Goal: Find specific page/section

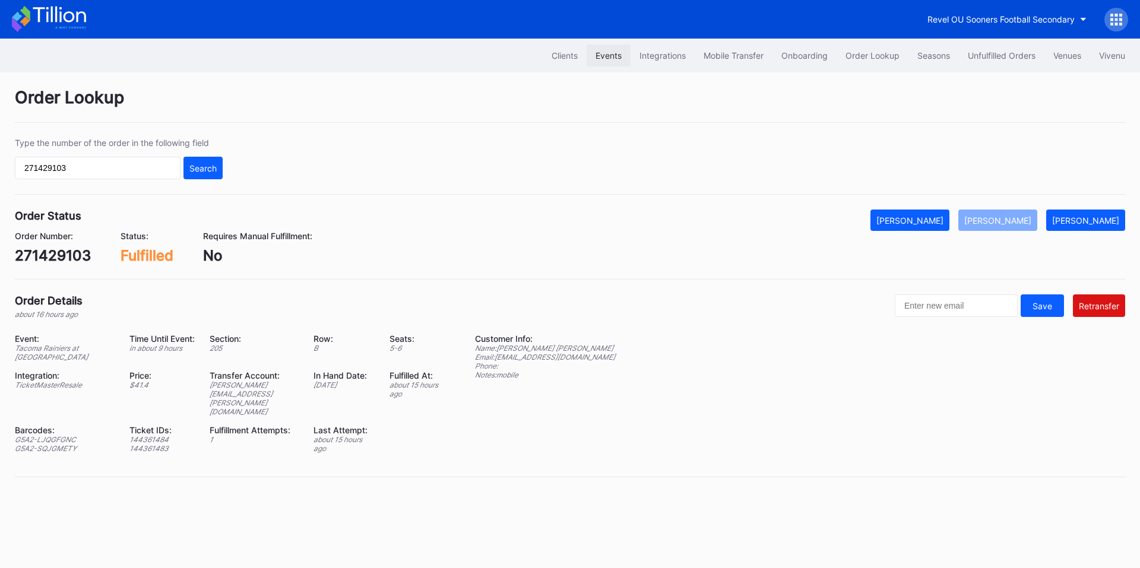
click at [617, 56] on div "Events" at bounding box center [609, 55] width 26 height 10
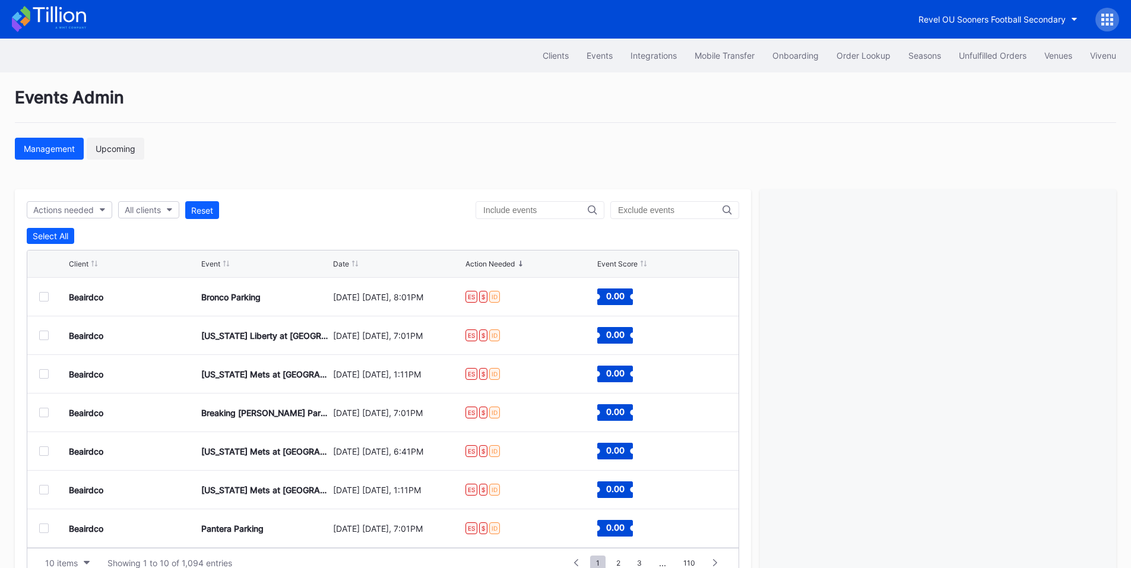
click at [122, 148] on div "Upcoming" at bounding box center [116, 149] width 40 height 10
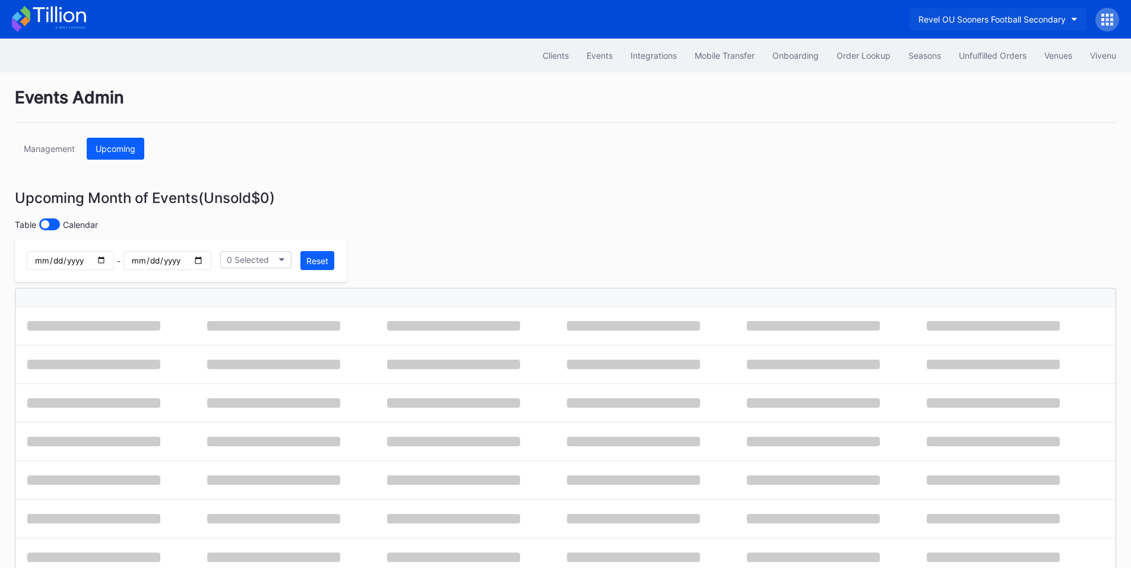
click at [991, 18] on div "Revel OU Sooners Football Secondary" at bounding box center [992, 19] width 147 height 10
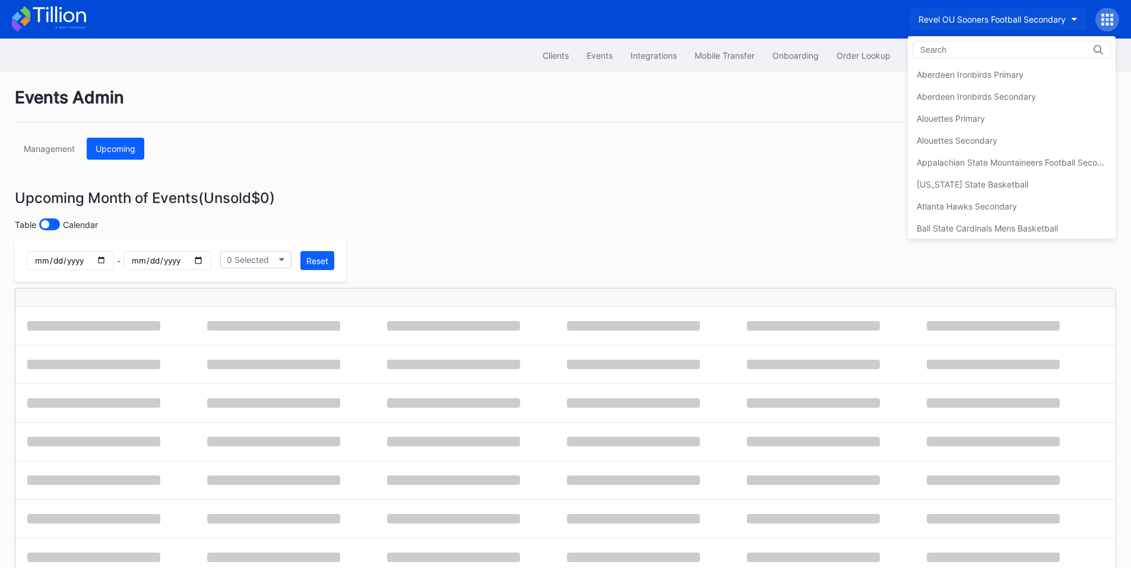
scroll to position [3230, 0]
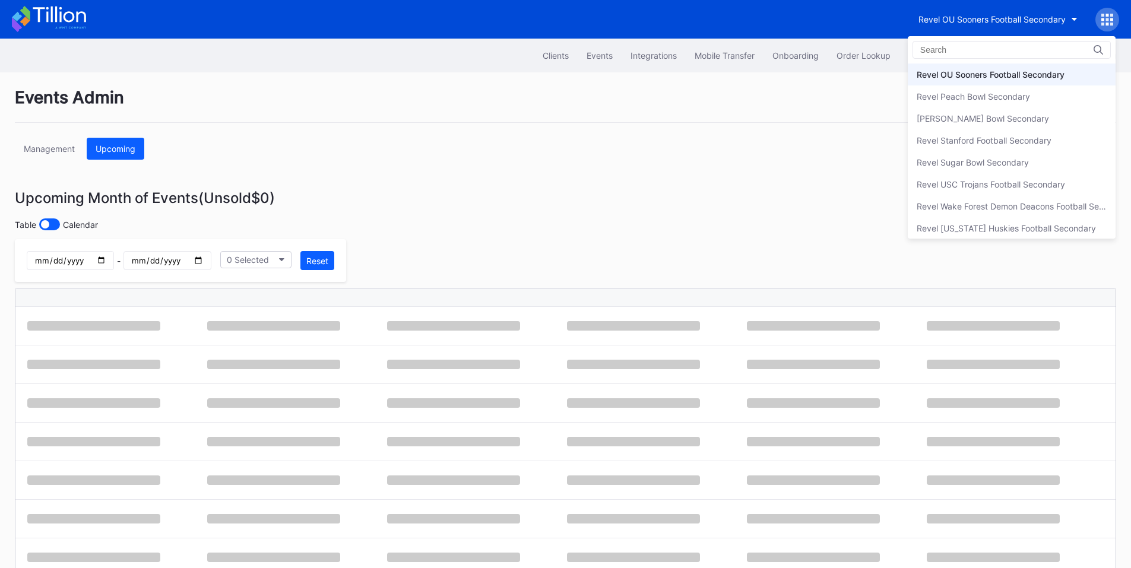
type input "c"
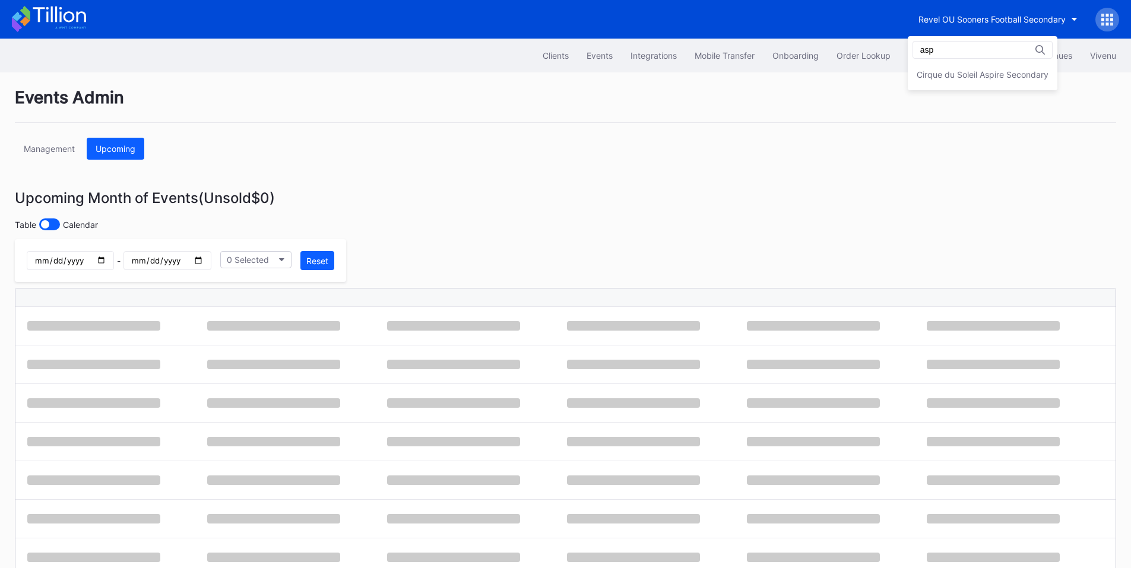
scroll to position [0, 0]
type input "aspire"
click at [970, 70] on div "Cirque du Soleil Aspire Secondary" at bounding box center [983, 74] width 132 height 10
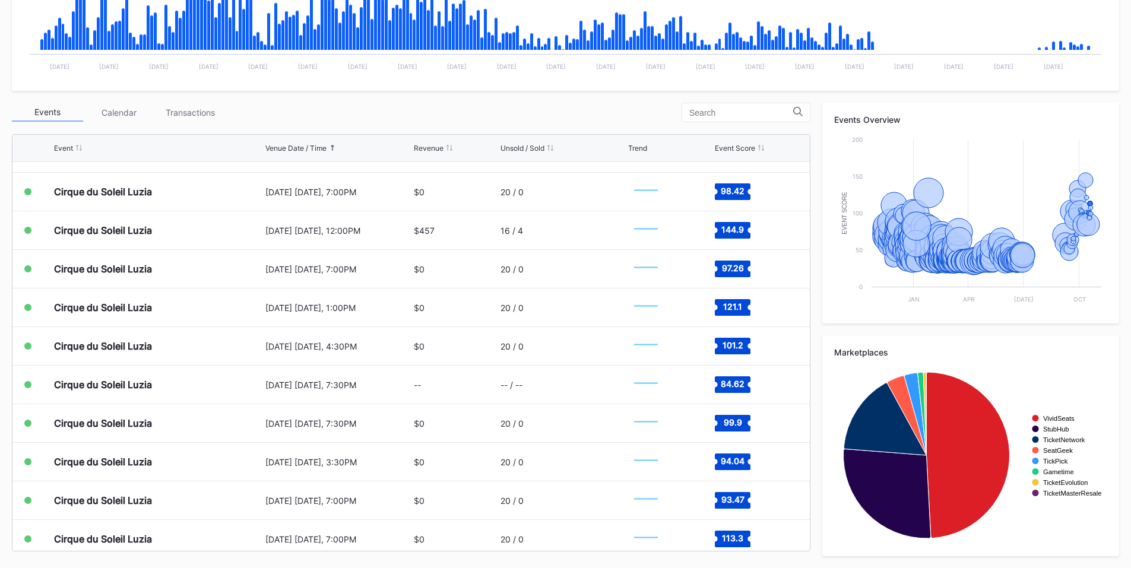
scroll to position [12968, 0]
